Goal: Find specific page/section: Find specific page/section

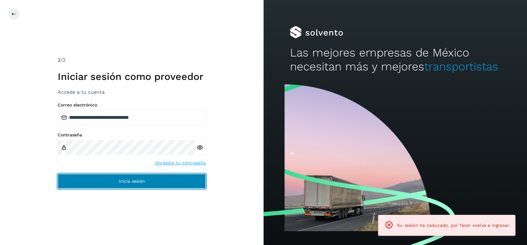
click at [164, 180] on button "Inicia sesión" at bounding box center [132, 181] width 148 height 15
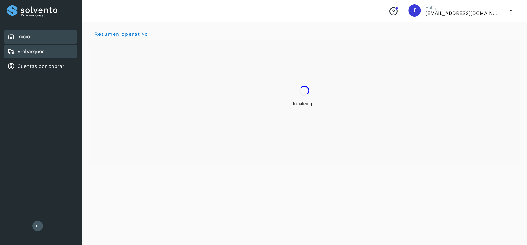
click at [42, 49] on link "Embarques" at bounding box center [30, 51] width 27 height 6
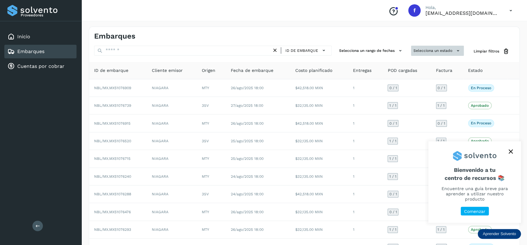
click at [424, 47] on button "Selecciona un estado" at bounding box center [437, 51] width 53 height 10
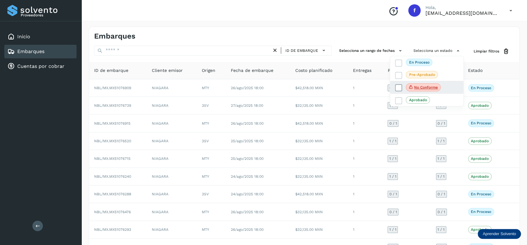
click at [399, 88] on icon at bounding box center [398, 88] width 6 height 6
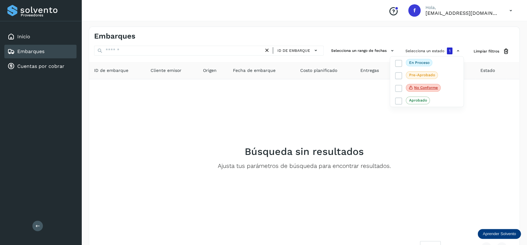
click at [269, 140] on div at bounding box center [263, 122] width 527 height 245
